Goal: Task Accomplishment & Management: Use online tool/utility

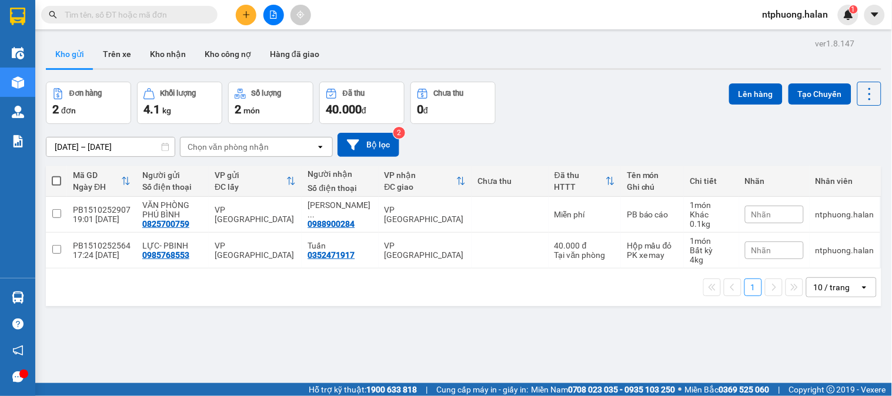
click at [57, 180] on span at bounding box center [56, 180] width 9 height 9
click at [56, 175] on input "checkbox" at bounding box center [56, 175] width 0 height 0
checkbox input "true"
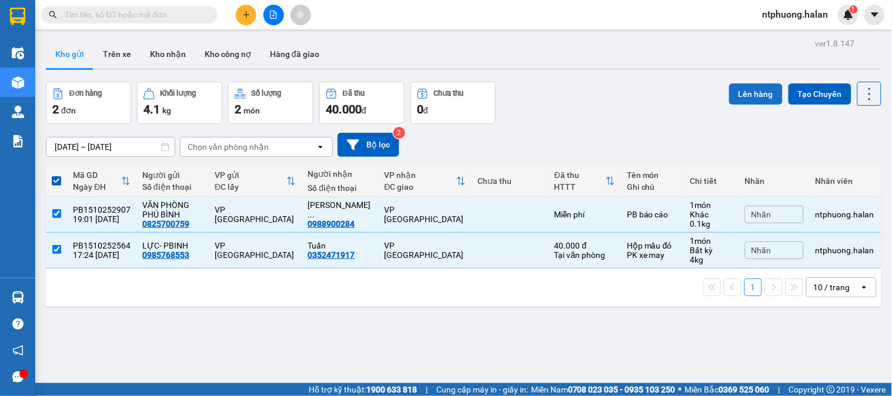
click at [751, 93] on button "Lên hàng" at bounding box center [756, 94] width 54 height 21
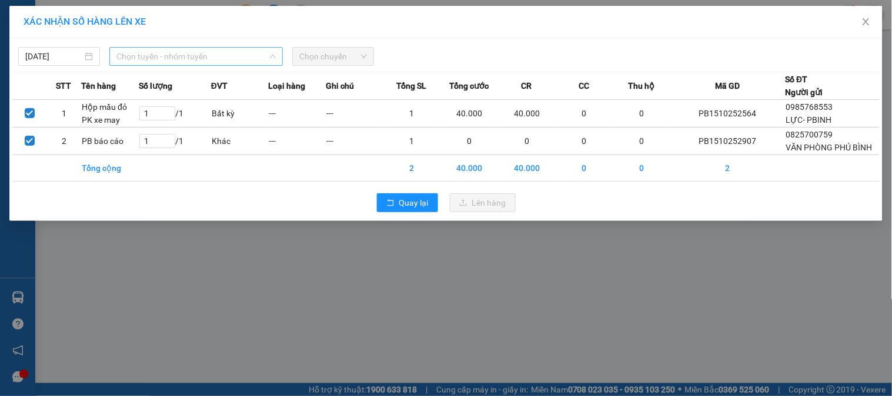
click at [154, 53] on span "Chọn tuyến - nhóm tuyến" at bounding box center [195, 57] width 159 height 18
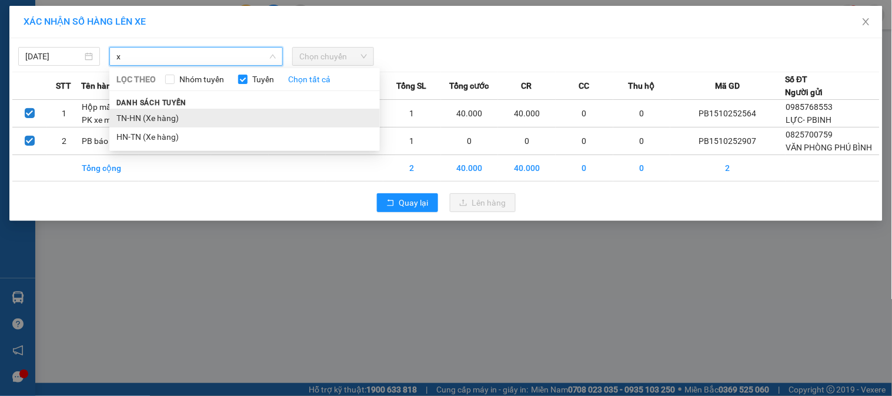
type input "x"
click at [158, 119] on li "TN-HN (Xe hàng)" at bounding box center [244, 118] width 271 height 19
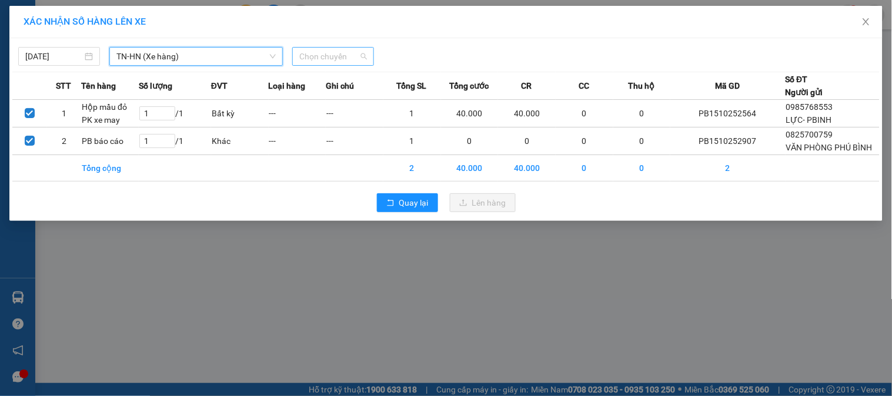
click at [356, 51] on span "Chọn chuyến" at bounding box center [333, 57] width 68 height 18
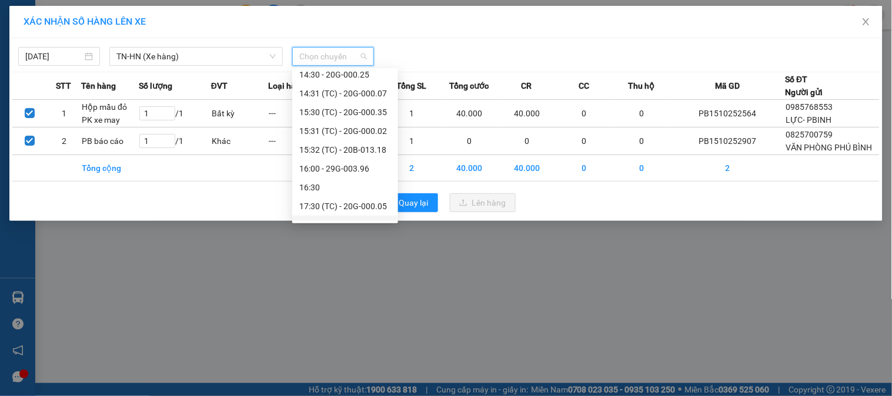
scroll to position [508, 0]
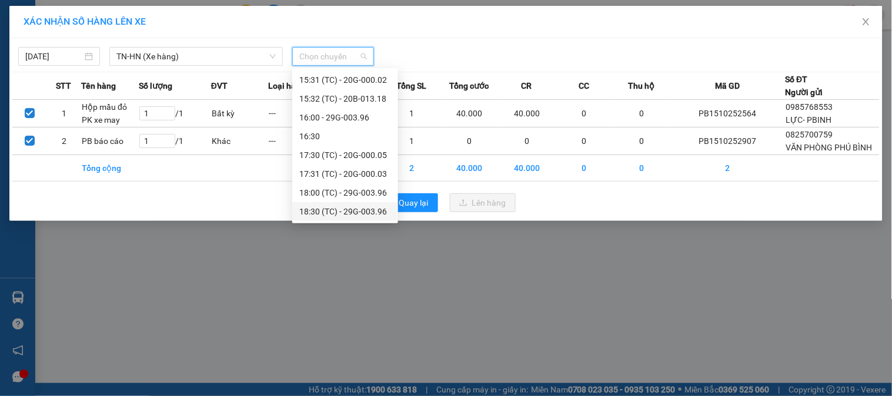
click at [352, 211] on div "18:30 (TC) - 29G-003.96" at bounding box center [345, 211] width 92 height 13
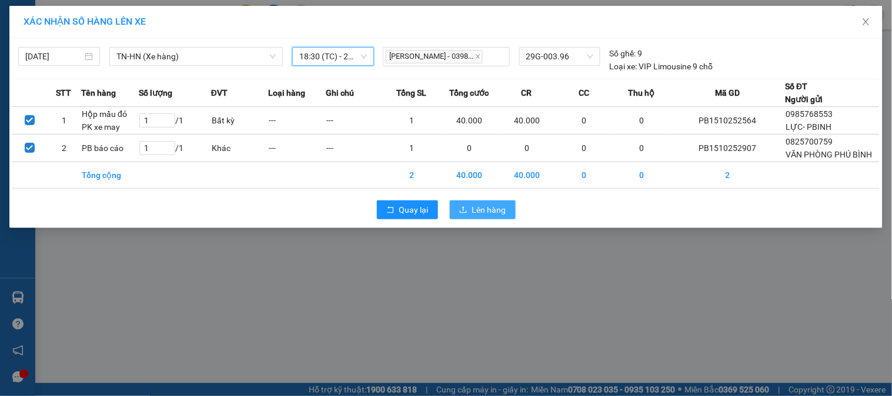
click at [479, 207] on span "Lên hàng" at bounding box center [489, 210] width 34 height 13
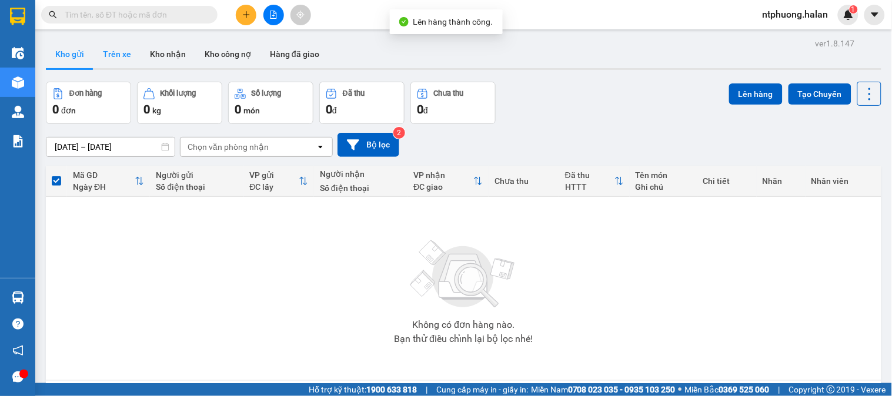
click at [114, 55] on button "Trên xe" at bounding box center [117, 54] width 47 height 28
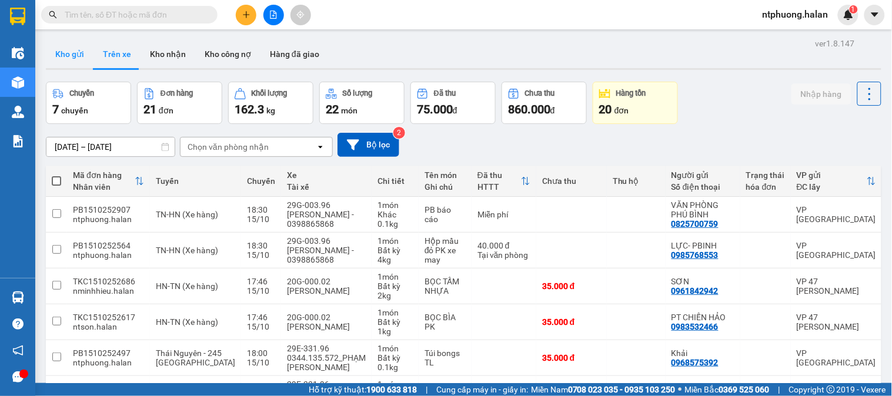
click at [71, 52] on button "Kho gửi" at bounding box center [70, 54] width 48 height 28
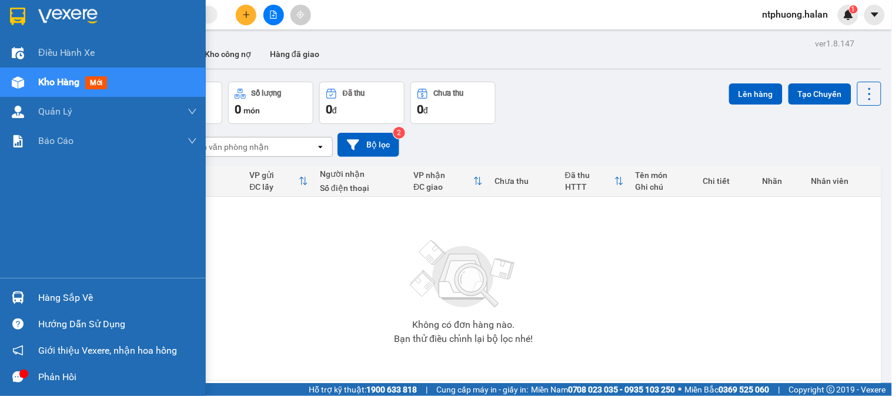
click at [55, 288] on div "Hàng sắp về" at bounding box center [103, 298] width 206 height 26
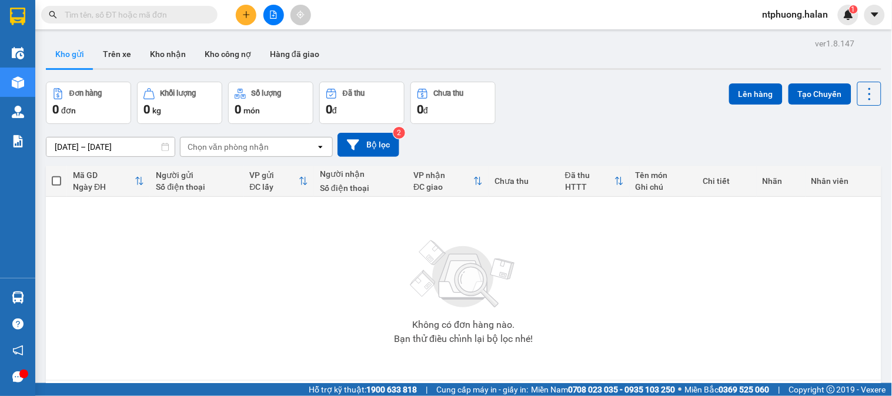
drag, startPoint x: 666, startPoint y: 318, endPoint x: 319, endPoint y: 212, distance: 362.3
click at [663, 316] on section "Kết quả tìm kiếm ( 0 ) Bộ lọc No Data ntphuong.halan 1 Điều hành xe Kho hàng mớ…" at bounding box center [446, 198] width 892 height 396
click at [165, 56] on button "Kho nhận" at bounding box center [168, 54] width 55 height 28
